Goal: Information Seeking & Learning: Learn about a topic

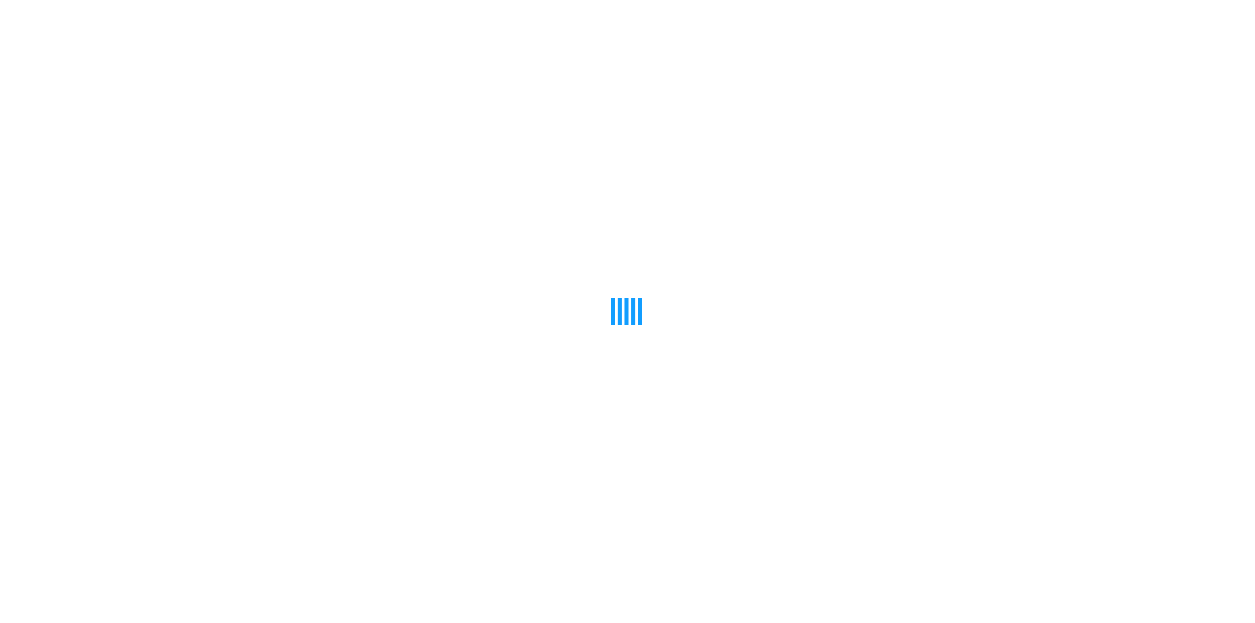
click at [592, 286] on div at bounding box center [627, 311] width 1255 height 623
drag, startPoint x: 592, startPoint y: 286, endPoint x: 427, endPoint y: 271, distance: 165.6
click at [427, 271] on div at bounding box center [627, 311] width 1255 height 623
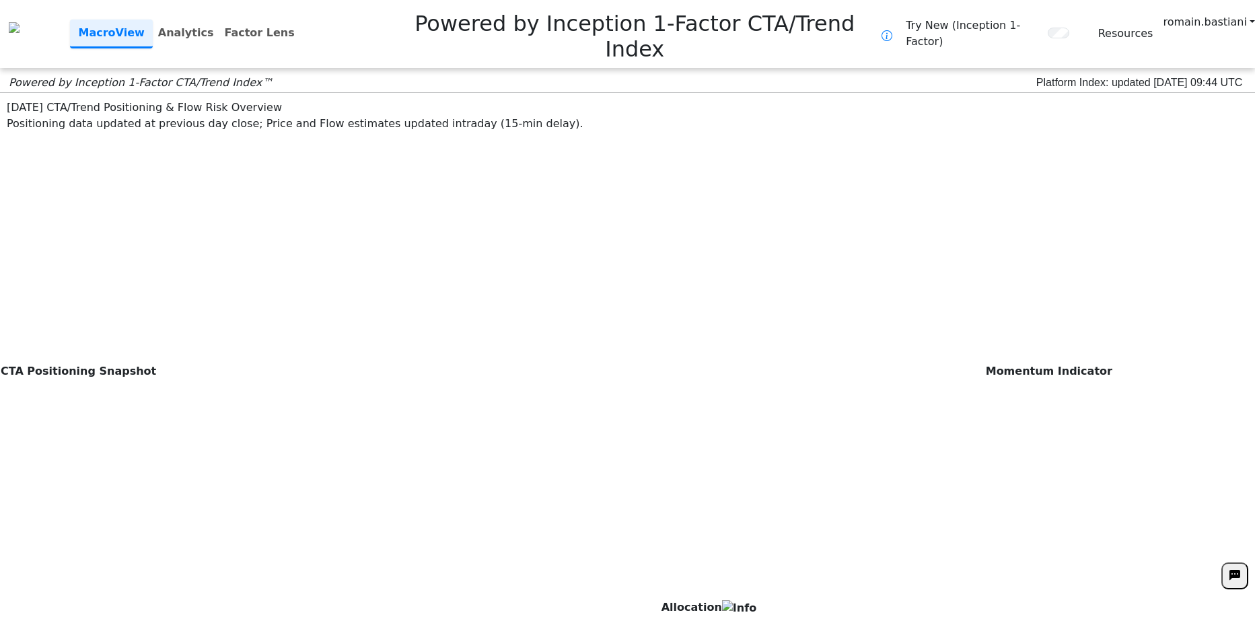
click at [1057, 602] on div "**********" at bounding box center [627, 311] width 1255 height 623
